Goal: Task Accomplishment & Management: Complete application form

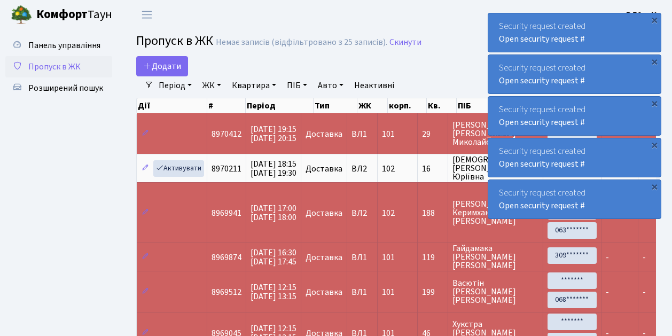
select select "25"
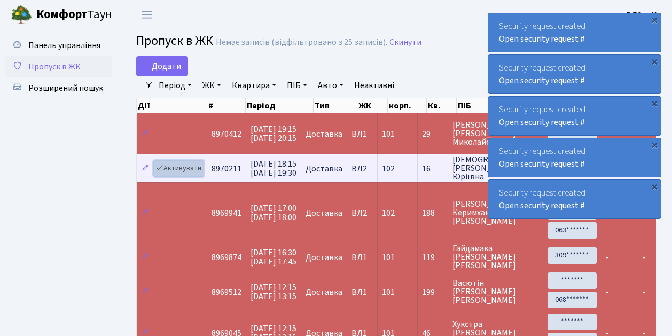
click at [188, 170] on link "Активувати" at bounding box center [178, 168] width 51 height 17
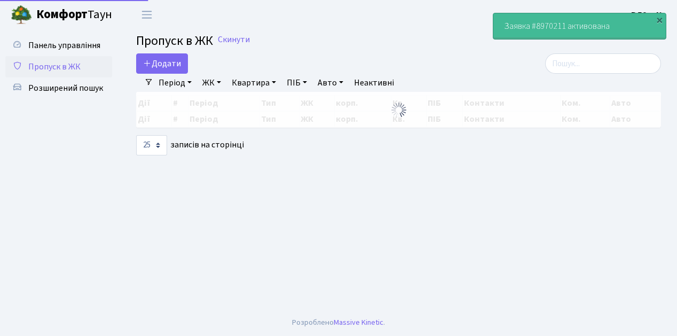
select select "25"
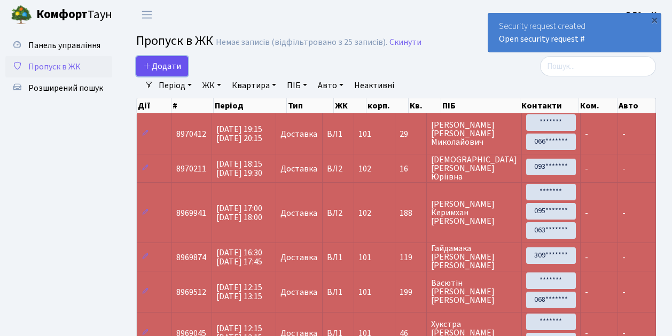
click at [167, 69] on span "Додати" at bounding box center [162, 66] width 38 height 12
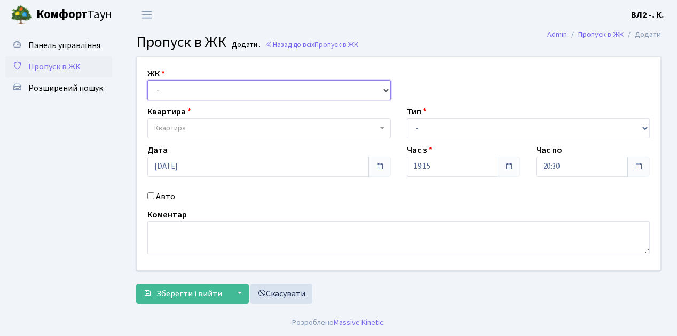
click at [171, 88] on select "- ВЛ1, Ужгородський пров., 4/1 ВЛ2, Голосіївський просп., 76 ВЛ3, пр.Голосіївсь…" at bounding box center [269, 90] width 244 height 20
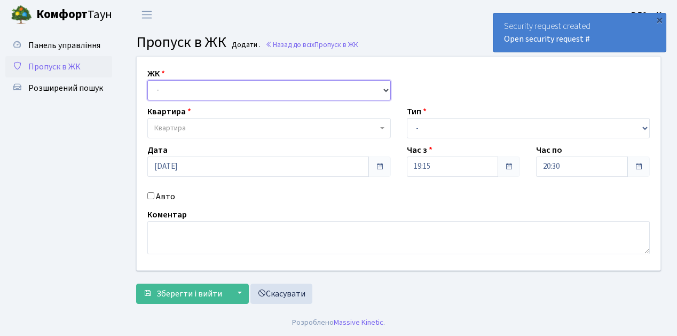
select select "317"
click at [147, 80] on select "- ВЛ1, Ужгородський пров., 4/1 ВЛ2, Голосіївський просп., 76 ВЛ3, пр.Голосіївсь…" at bounding box center [269, 90] width 244 height 20
select select
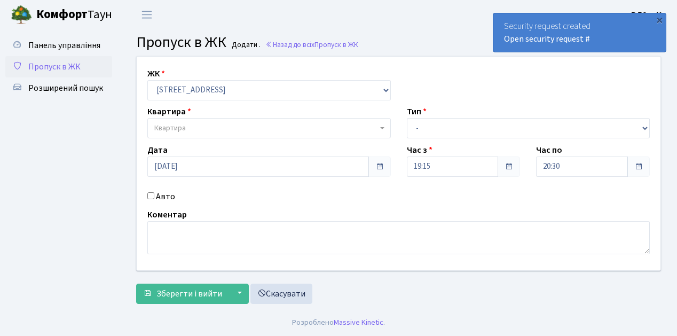
click at [191, 129] on span "Квартира" at bounding box center [265, 128] width 223 height 11
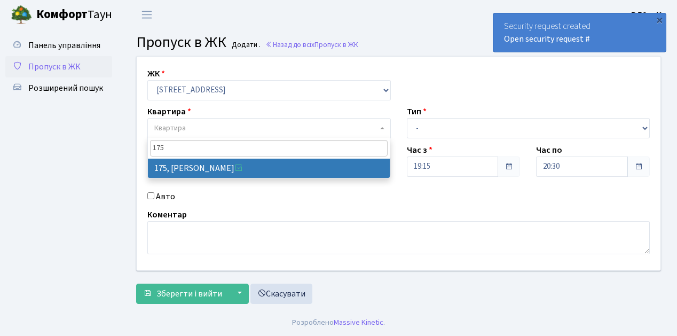
type input "175"
select select "38461"
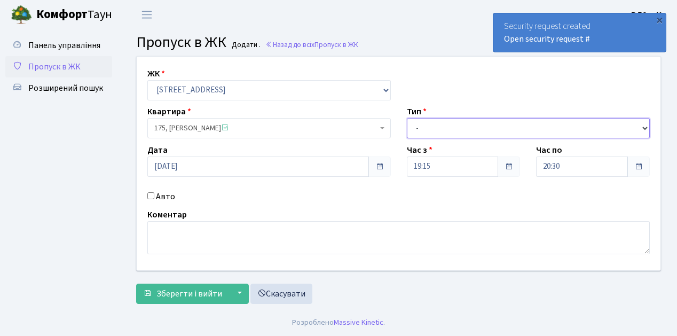
click at [427, 127] on select "- Доставка Таксі Гості Сервіс" at bounding box center [529, 128] width 244 height 20
select select "1"
click at [407, 118] on select "- Доставка Таксі Гості Сервіс" at bounding box center [529, 128] width 244 height 20
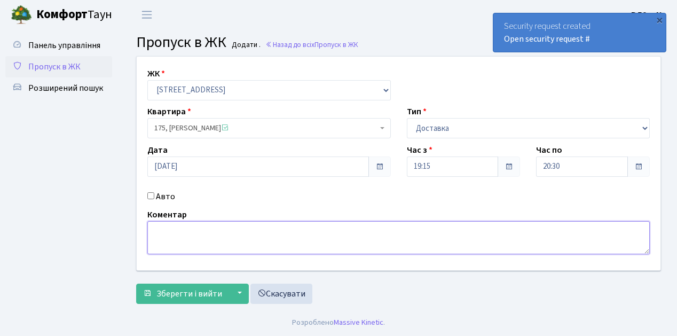
click at [166, 229] on textarea at bounding box center [398, 237] width 503 height 33
type textarea "І"
type textarea "s"
type textarea "[DOMAIN_NAME]"
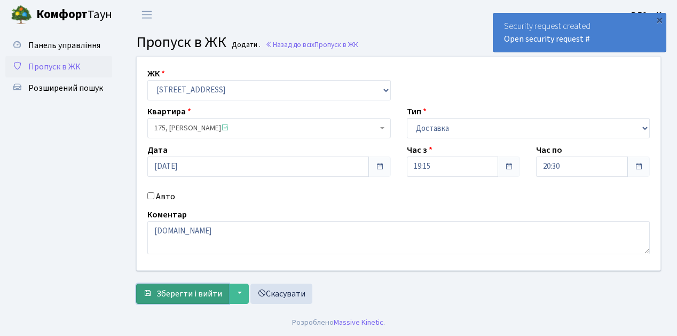
click at [178, 295] on span "Зберегти і вийти" at bounding box center [190, 294] width 66 height 12
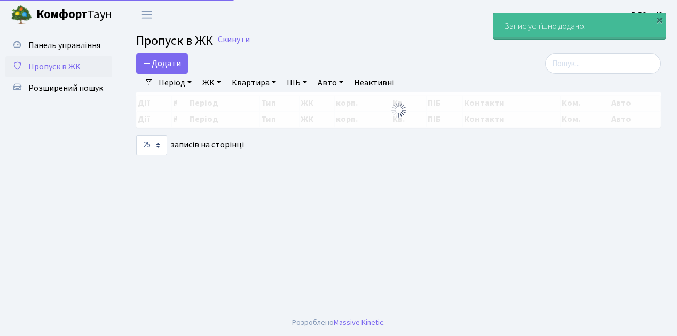
select select "25"
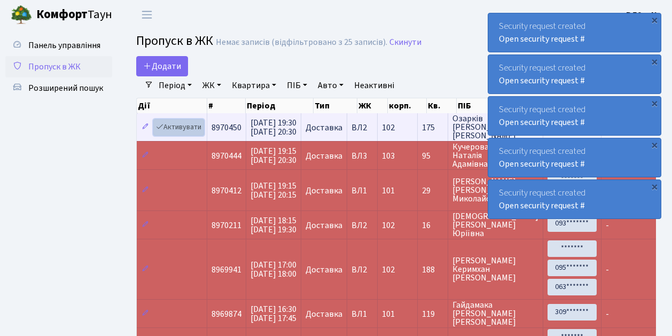
click at [180, 126] on link "Активувати" at bounding box center [178, 127] width 51 height 17
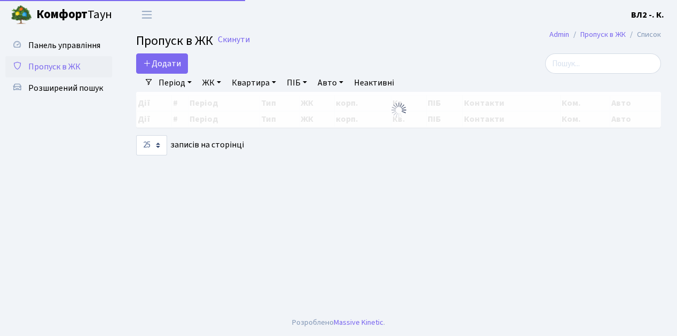
select select "25"
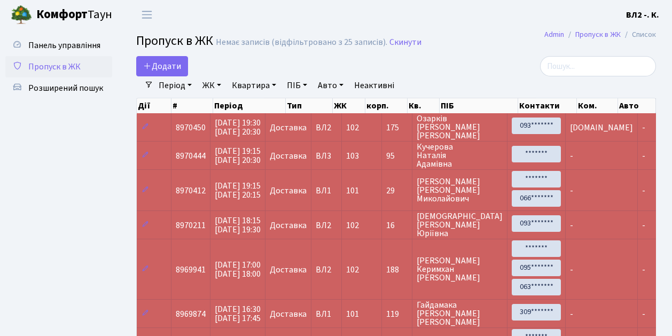
click at [66, 71] on span "Пропуск в ЖК" at bounding box center [54, 67] width 52 height 12
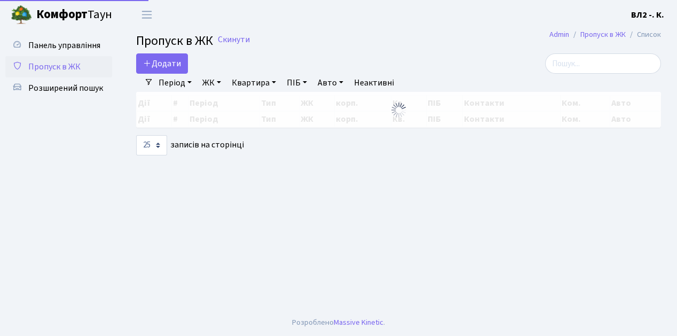
select select "25"
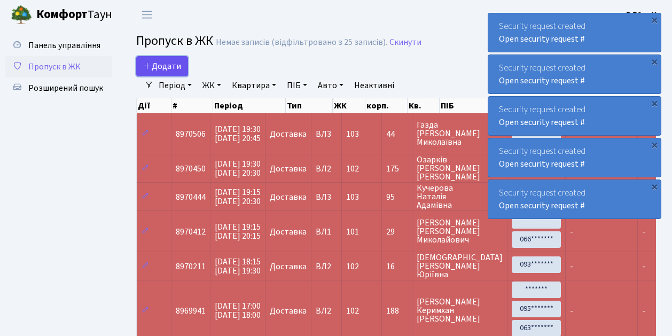
click at [172, 66] on span "Додати" at bounding box center [162, 66] width 38 height 12
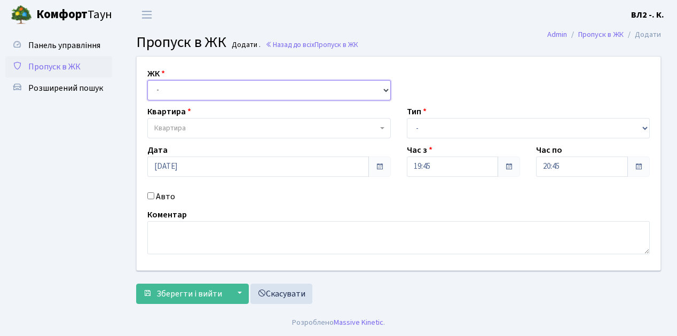
click at [183, 85] on select "- [STREET_ADDRESS][PERSON_NAME]" at bounding box center [269, 90] width 244 height 20
select select "317"
click at [147, 80] on select "- [STREET_ADDRESS][PERSON_NAME]" at bounding box center [269, 90] width 244 height 20
select select
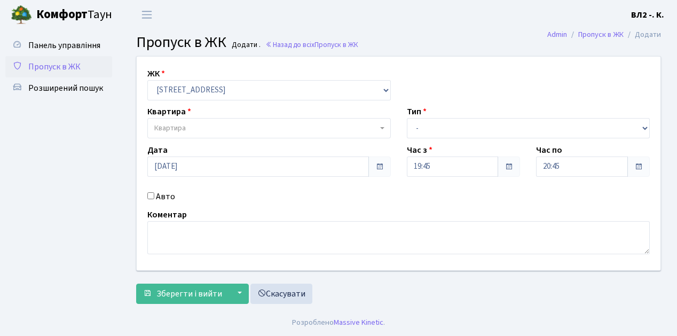
click at [184, 127] on span "Квартира" at bounding box center [170, 128] width 32 height 11
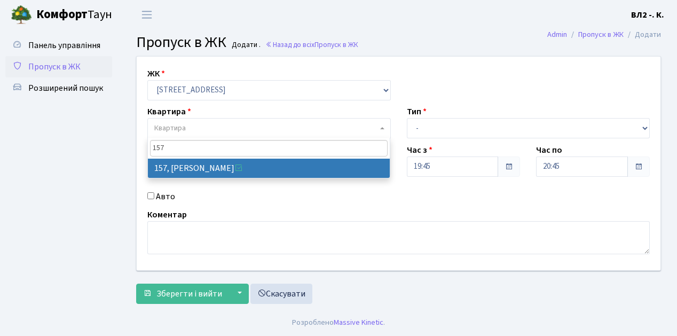
type input "157"
select select "38407"
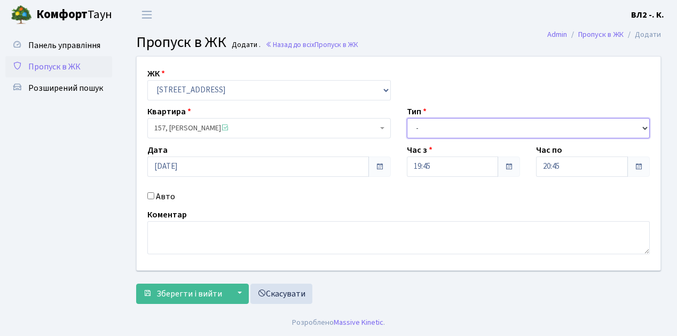
click at [445, 125] on select "- Доставка Таксі Гості Сервіс" at bounding box center [529, 128] width 244 height 20
select select "1"
click at [407, 118] on select "- Доставка Таксі Гості Сервіс" at bounding box center [529, 128] width 244 height 20
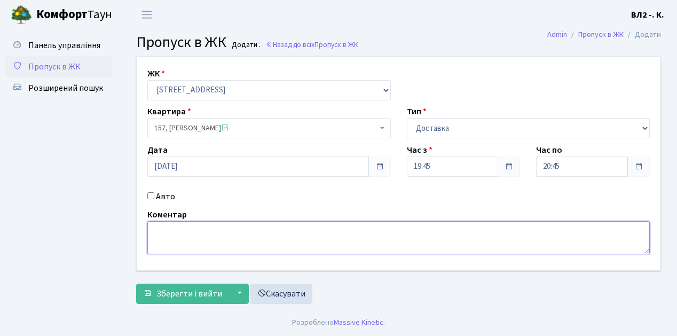
click at [172, 239] on textarea at bounding box center [398, 237] width 503 height 33
type textarea "g"
type textarea "Glovo"
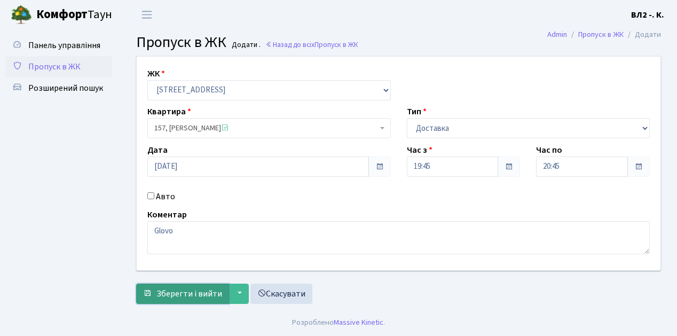
click at [185, 294] on span "Зберегти і вийти" at bounding box center [190, 294] width 66 height 12
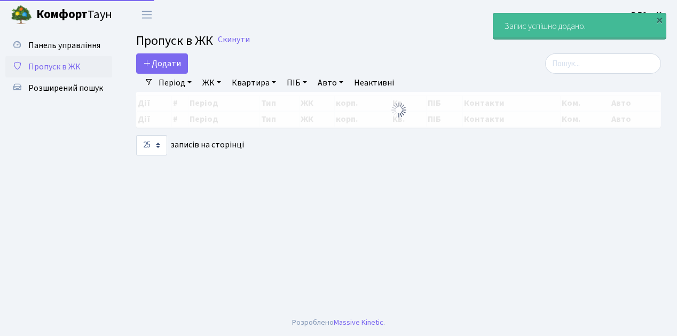
select select "25"
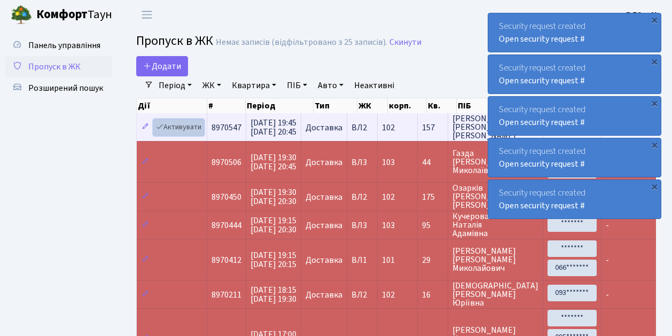
click at [175, 127] on link "Активувати" at bounding box center [178, 127] width 51 height 17
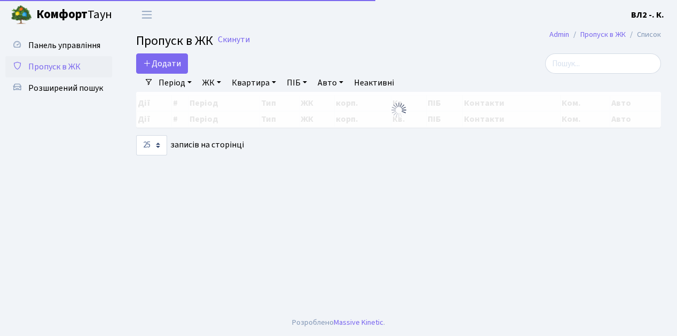
select select "25"
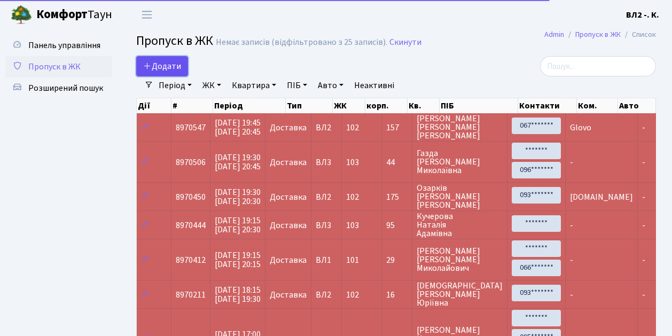
click at [172, 66] on span "Додати" at bounding box center [162, 66] width 38 height 12
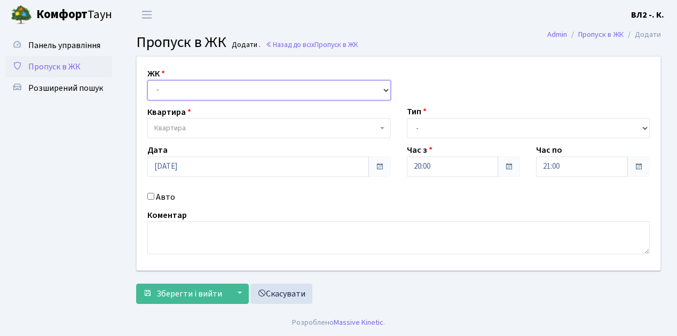
click at [182, 92] on select "- [STREET_ADDRESS][PERSON_NAME]" at bounding box center [269, 90] width 244 height 20
select select "317"
click at [147, 80] on select "- [STREET_ADDRESS][PERSON_NAME]" at bounding box center [269, 90] width 244 height 20
select select
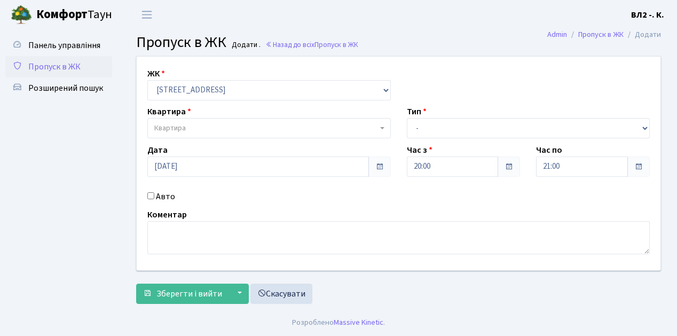
click at [188, 127] on span "Квартира" at bounding box center [265, 128] width 223 height 11
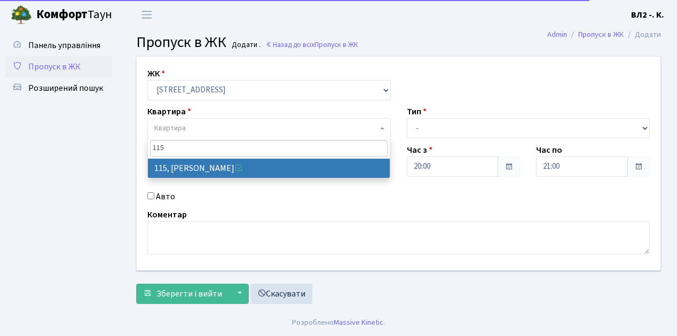
type input "115"
select select "38281"
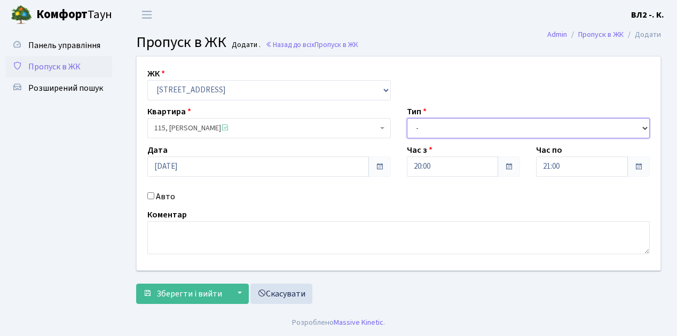
click at [424, 129] on select "- Доставка Таксі Гості Сервіс" at bounding box center [529, 128] width 244 height 20
select select "1"
click at [407, 118] on select "- Доставка Таксі Гості Сервіс" at bounding box center [529, 128] width 244 height 20
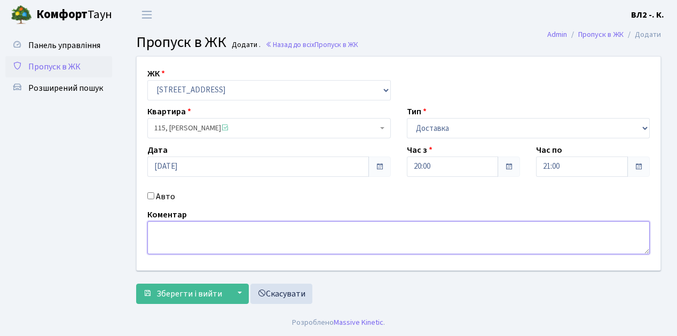
click at [183, 231] on textarea at bounding box center [398, 237] width 503 height 33
type textarea "Domino's"
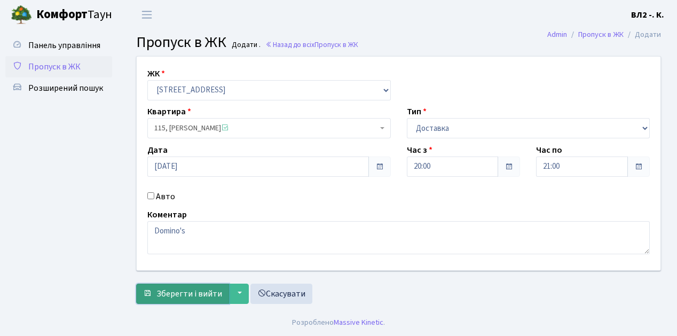
click at [196, 288] on span "Зберегти і вийти" at bounding box center [190, 294] width 66 height 12
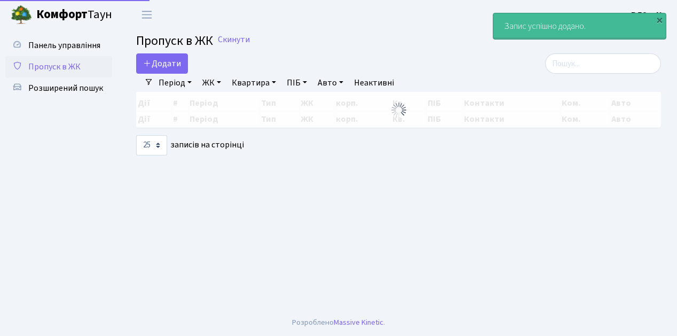
select select "25"
